Goal: Information Seeking & Learning: Learn about a topic

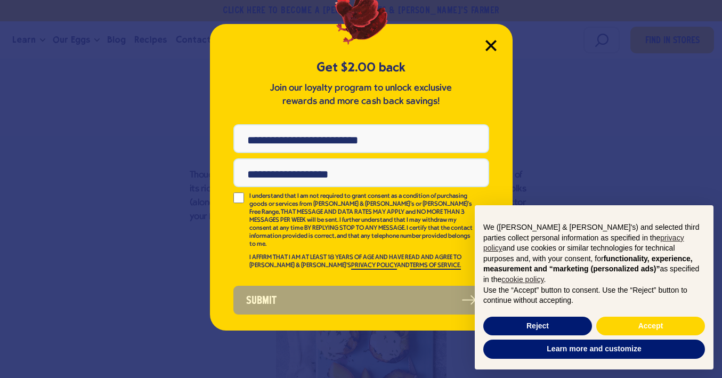
click at [493, 44] on icon "Close Modal" at bounding box center [491, 46] width 10 height 10
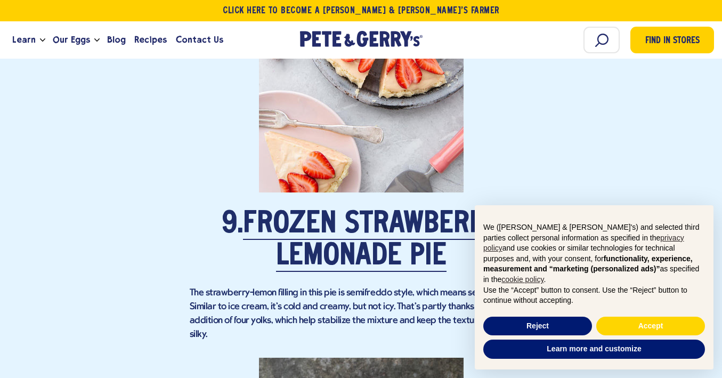
scroll to position [3869, 0]
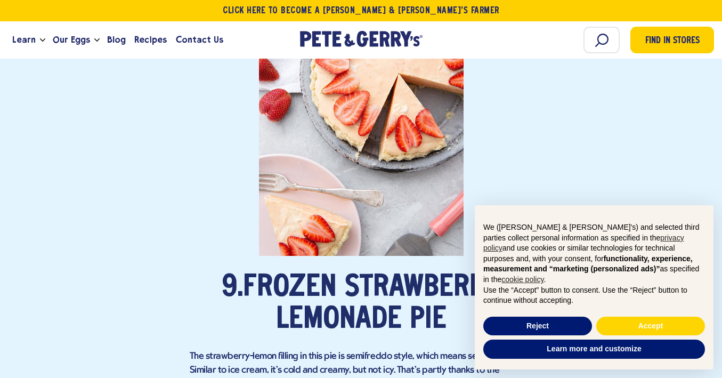
click at [343, 273] on link "Frozen Strawberry Lemonade Pie" at bounding box center [371, 304] width 257 height 62
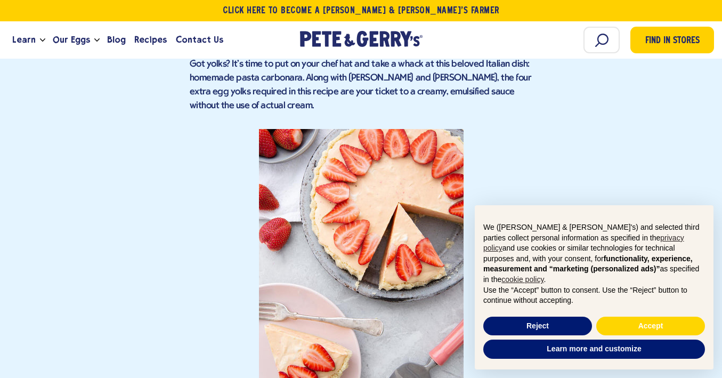
scroll to position [3739, 0]
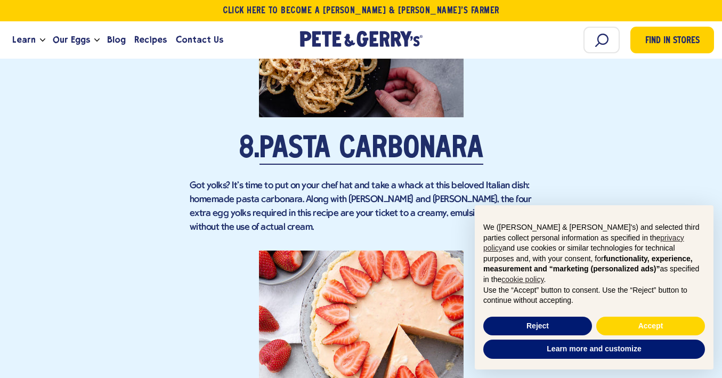
scroll to position [3618, 0]
click at [425, 135] on link "Pasta Carbonara" at bounding box center [372, 150] width 224 height 30
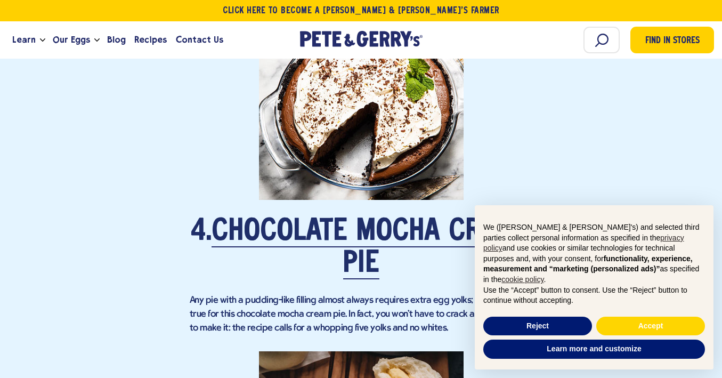
scroll to position [1854, 0]
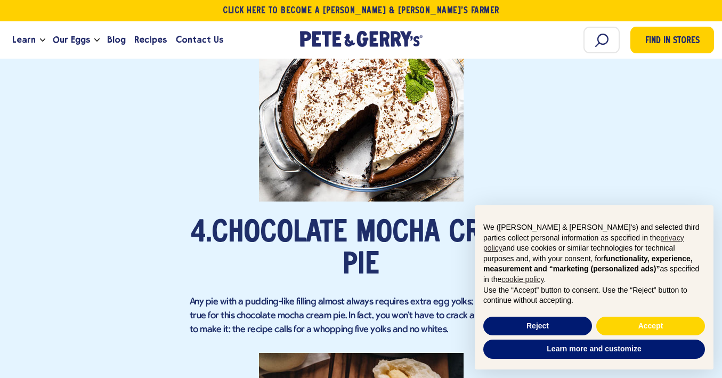
click at [351, 221] on link "Chocolate Mocha Cream Pie" at bounding box center [372, 250] width 320 height 62
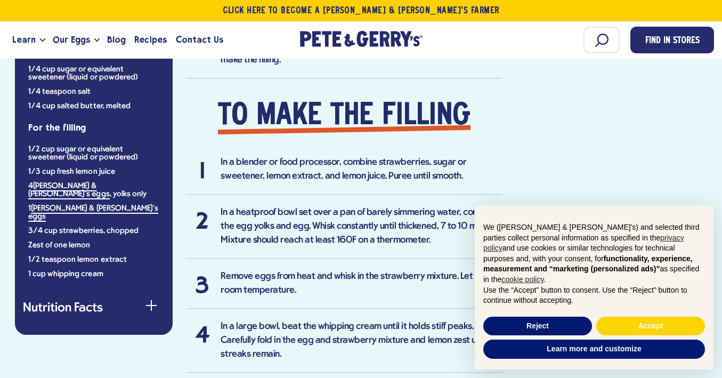
scroll to position [950, 0]
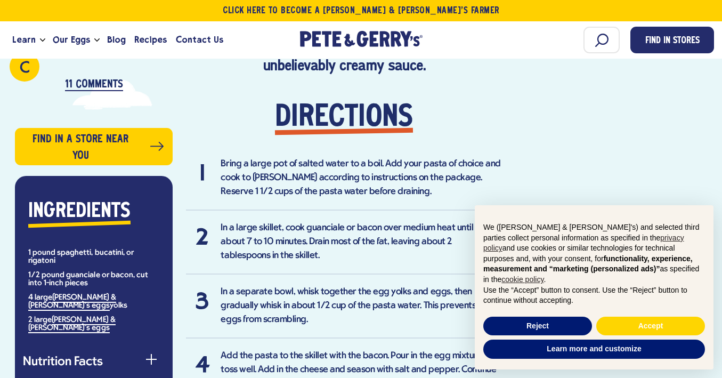
scroll to position [643, 0]
click at [101, 87] on p "11 Comments" at bounding box center [94, 84] width 58 height 12
click at [96, 82] on p "11 Comments" at bounding box center [94, 84] width 58 height 12
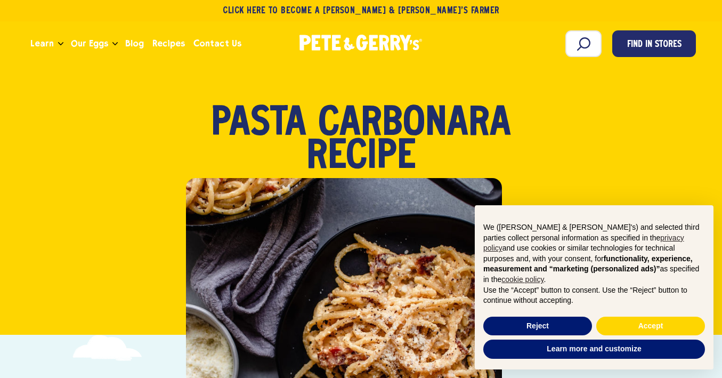
scroll to position [0, 0]
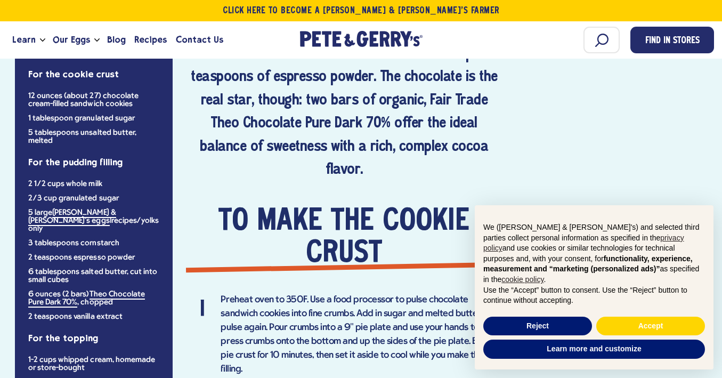
scroll to position [659, 0]
